Goal: Transaction & Acquisition: Purchase product/service

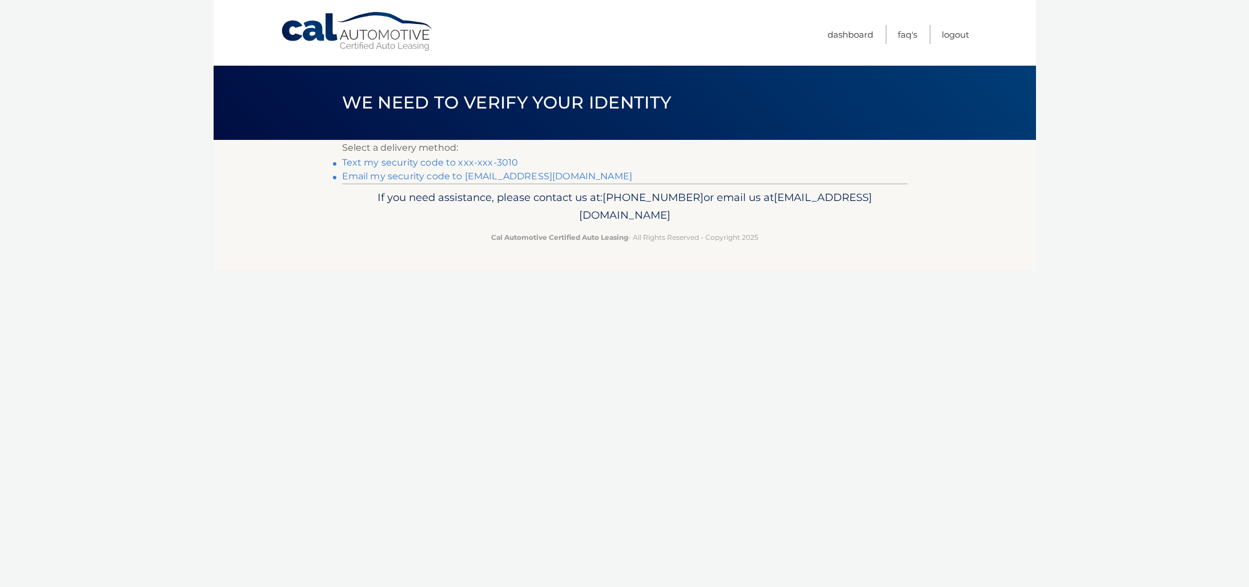
click at [412, 162] on link "Text my security code to xxx-xxx-3010" at bounding box center [430, 162] width 176 height 11
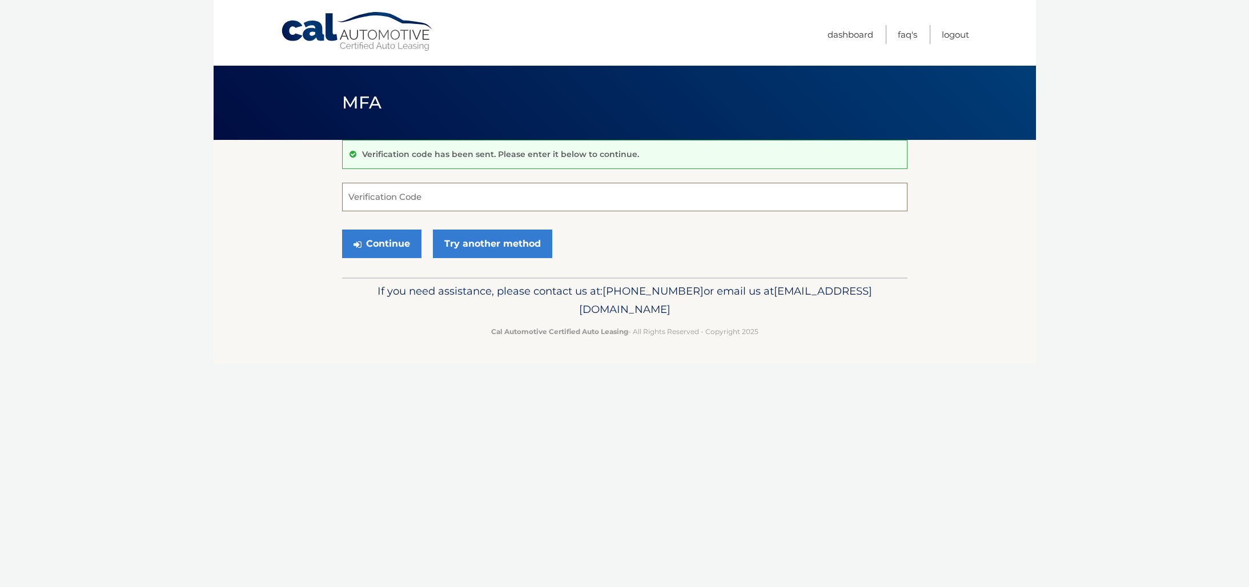
click at [411, 205] on input "Verification Code" at bounding box center [624, 197] width 565 height 29
type input "390656"
drag, startPoint x: 385, startPoint y: 247, endPoint x: 387, endPoint y: 254, distance: 7.1
click at [385, 247] on button "Continue" at bounding box center [381, 244] width 79 height 29
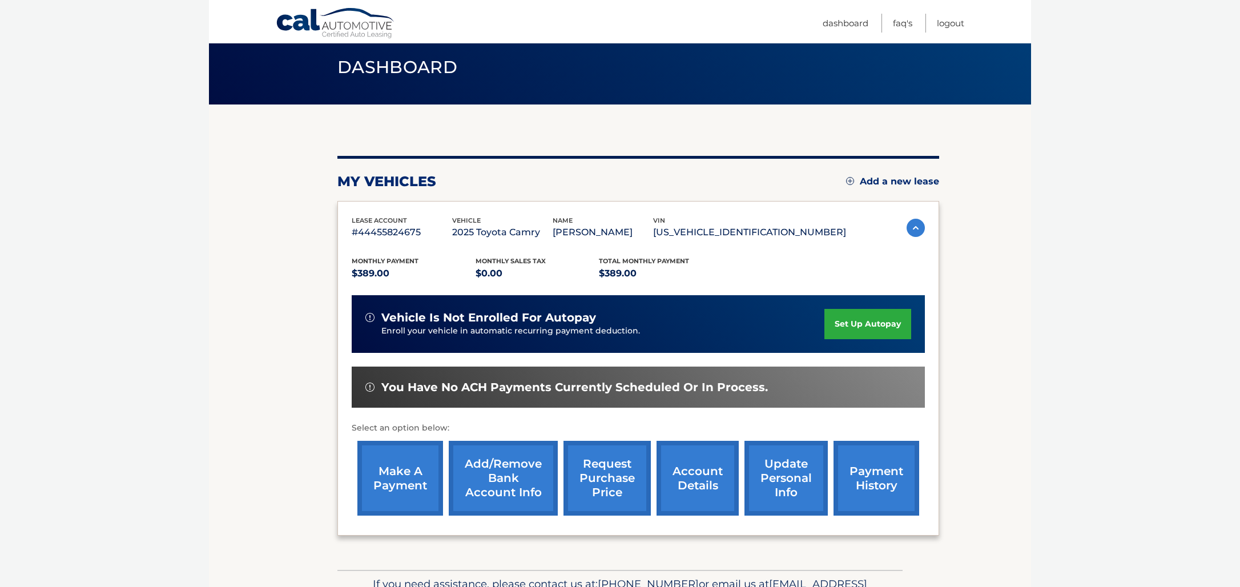
scroll to position [87, 0]
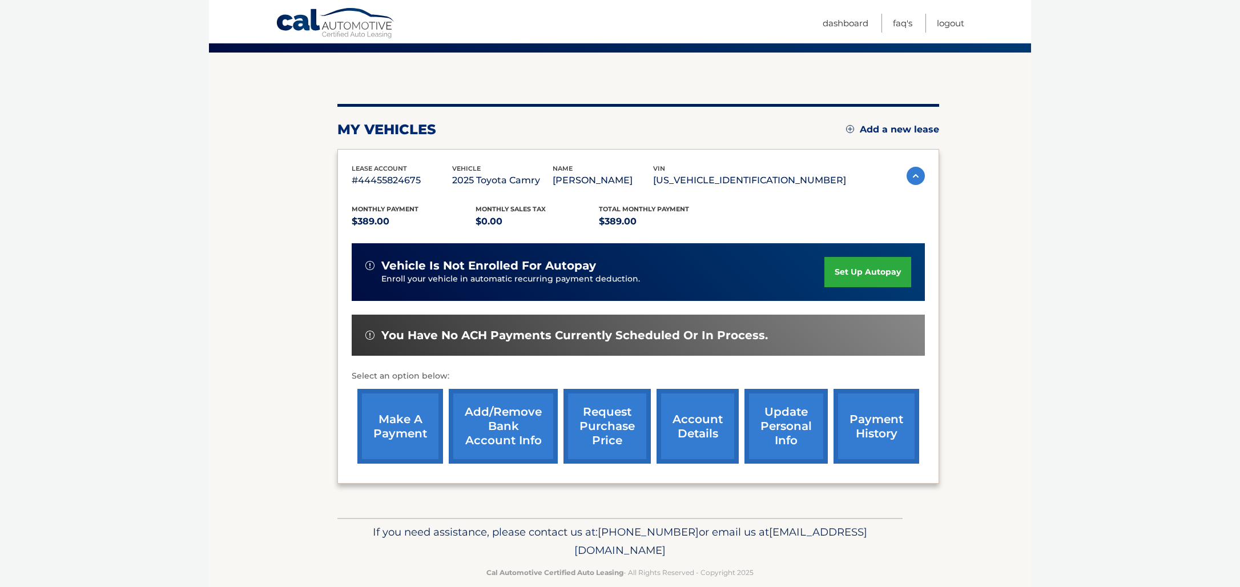
click at [404, 420] on link "make a payment" at bounding box center [400, 426] width 86 height 75
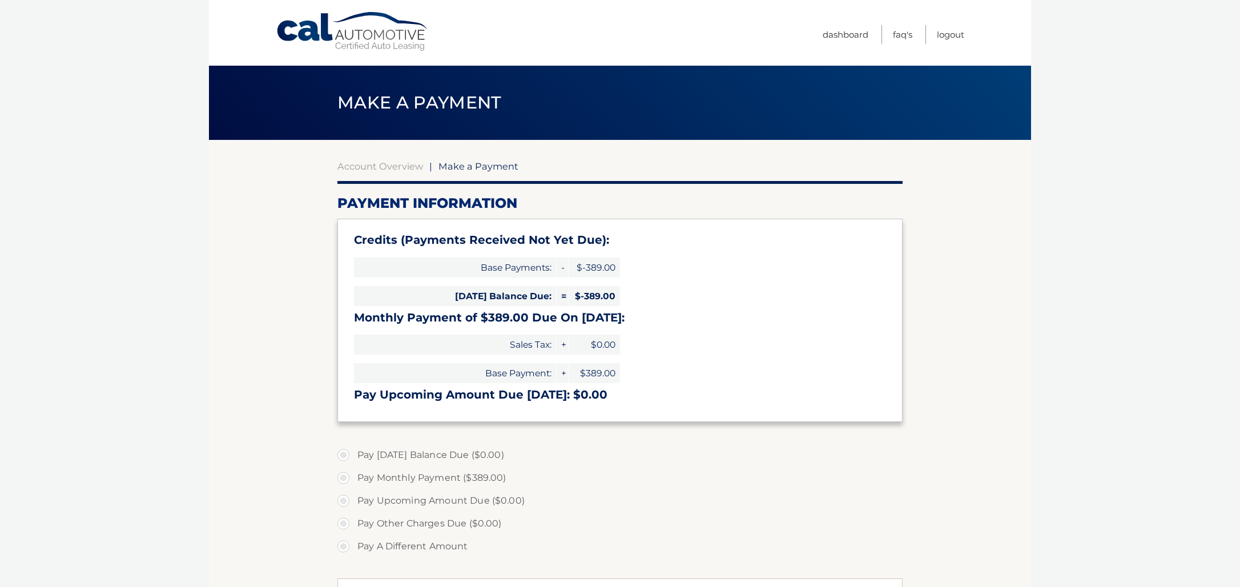
select select "N2I2MjVhYWMtZDE4Ny00ZDkzLWJkMjEtNDk1Y2Q5Yzc0Mzg5"
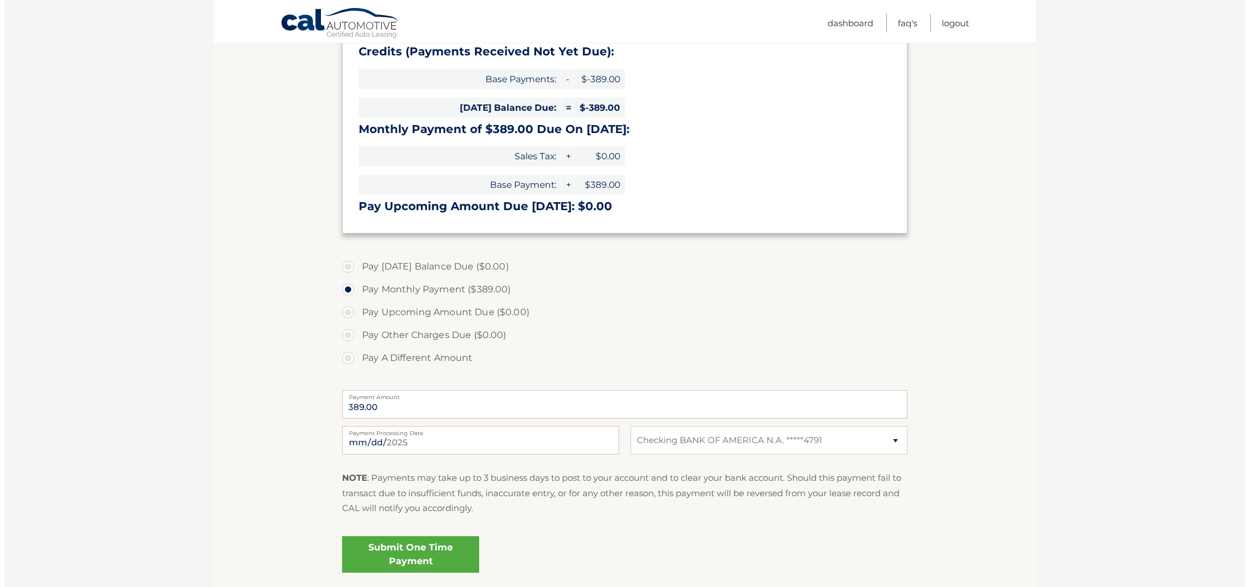
scroll to position [277, 0]
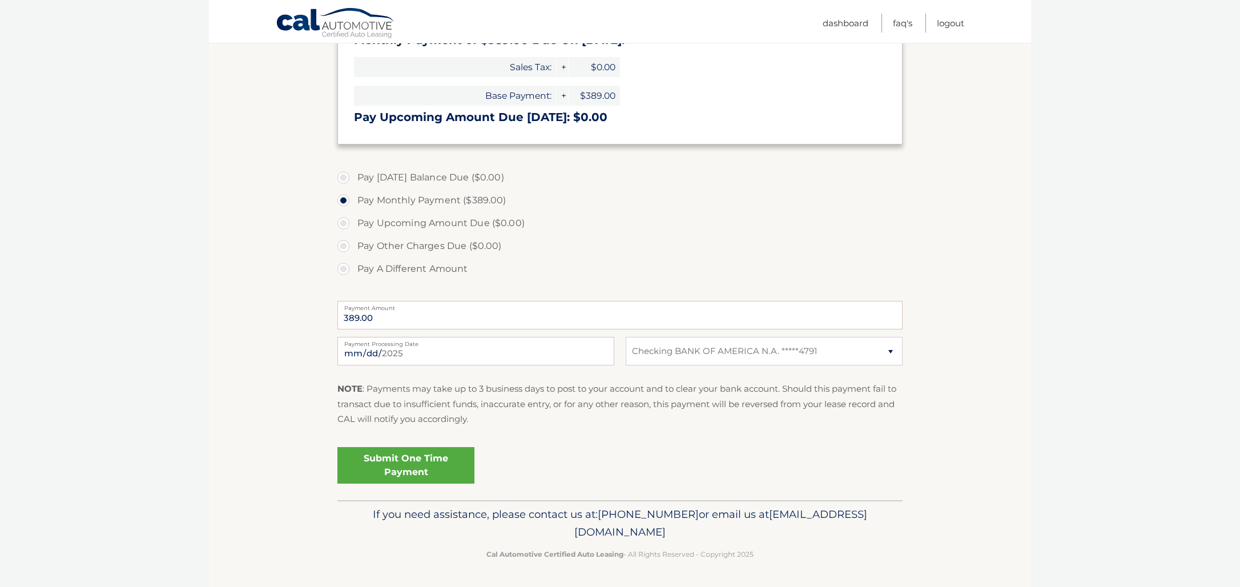
click at [433, 468] on link "Submit One Time Payment" at bounding box center [405, 465] width 137 height 37
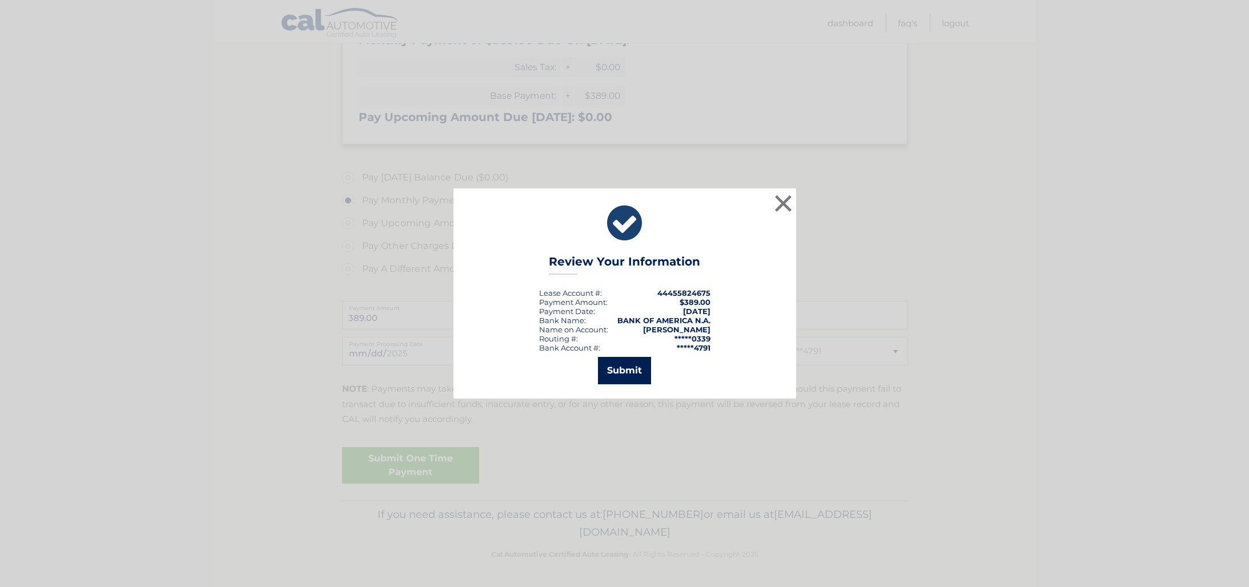
click at [621, 372] on button "Submit" at bounding box center [624, 370] width 53 height 27
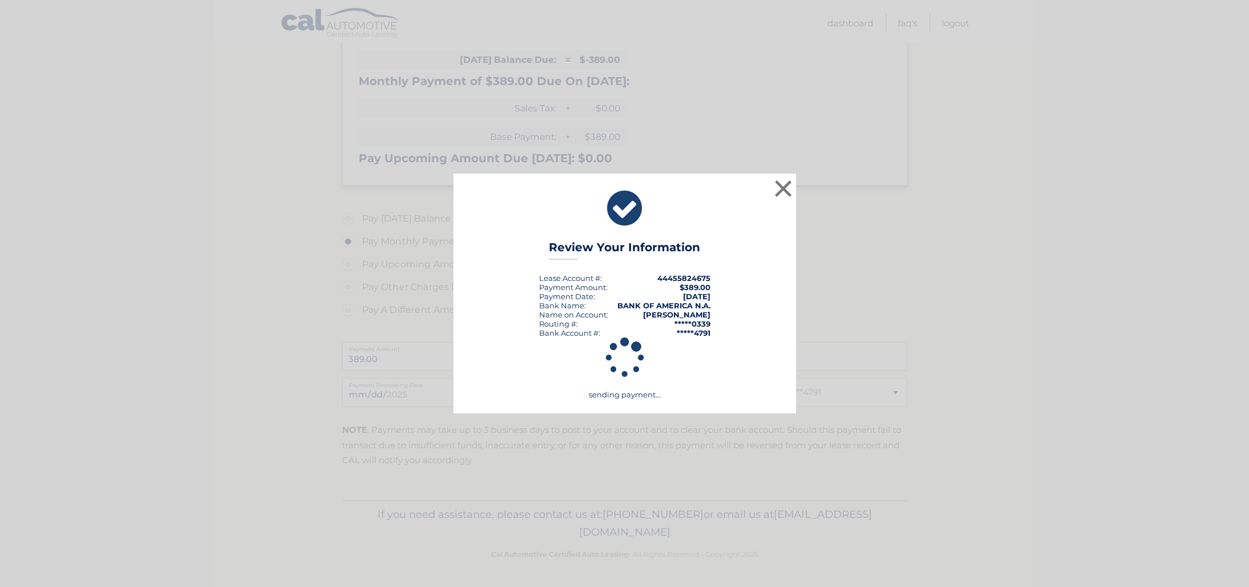
scroll to position [236, 0]
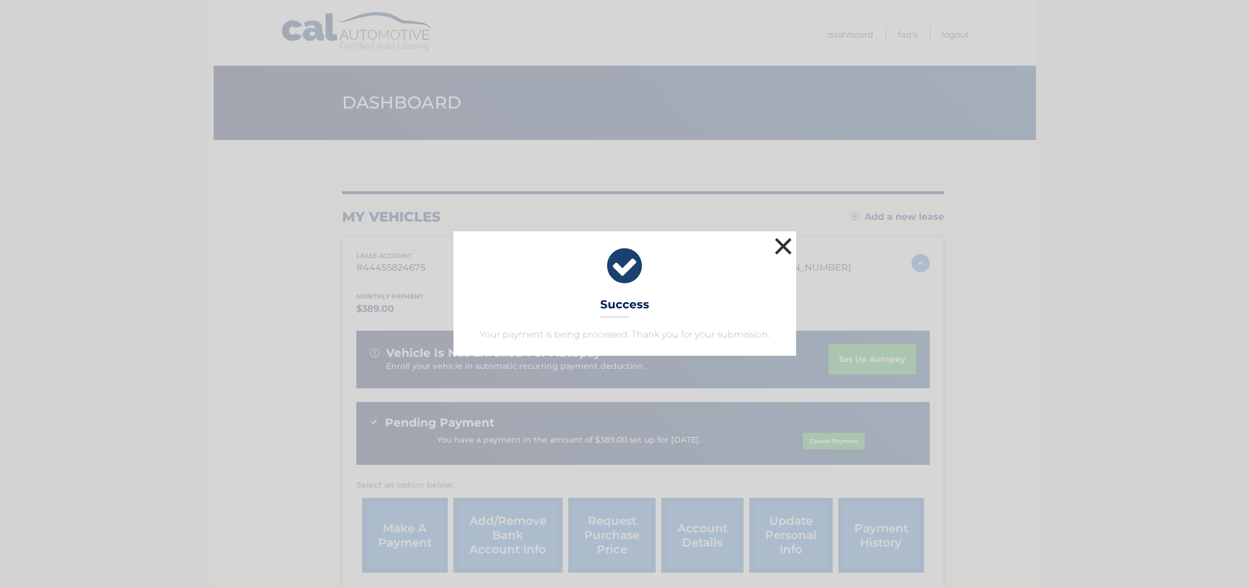
click at [782, 243] on button "×" at bounding box center [783, 246] width 23 height 23
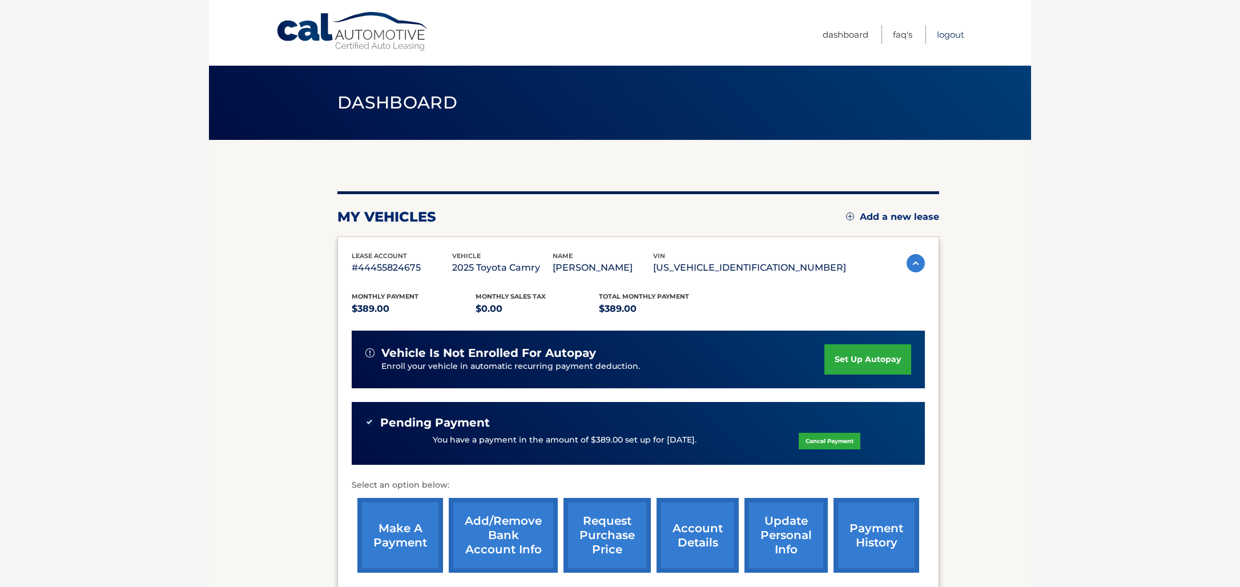
click at [943, 36] on link "Logout" at bounding box center [950, 34] width 27 height 19
